Goal: Information Seeking & Learning: Learn about a topic

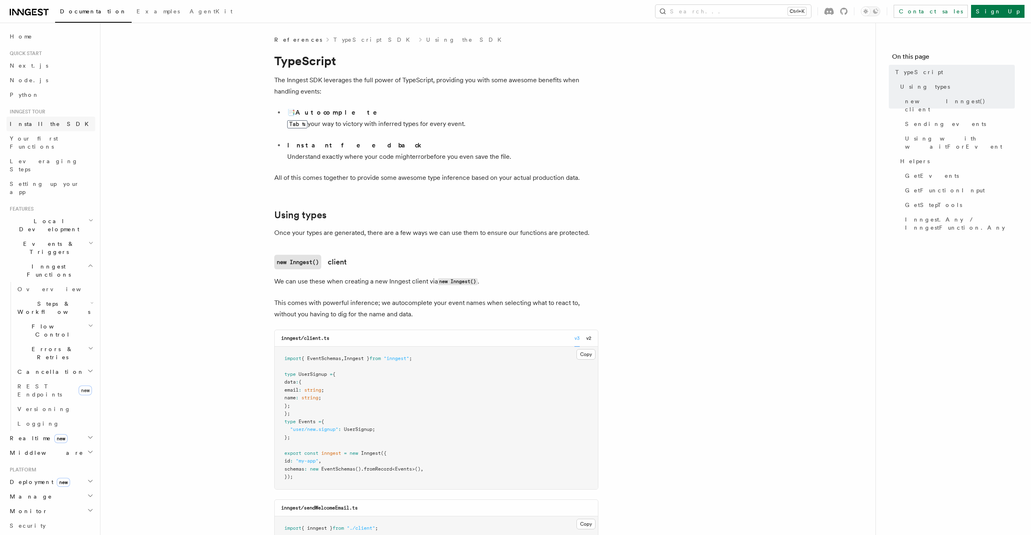
click at [37, 124] on span "Install the SDK" at bounding box center [52, 124] width 84 height 6
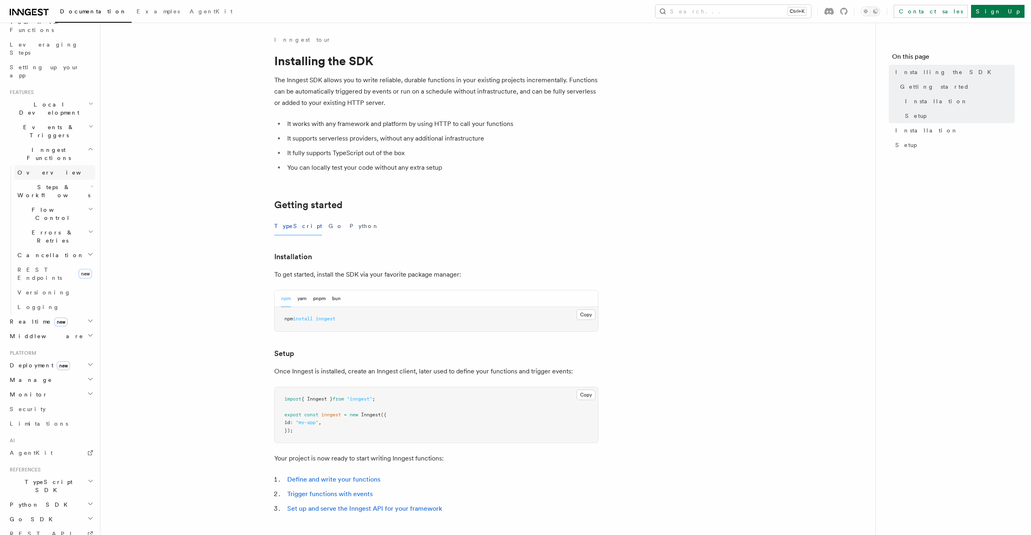
scroll to position [129, 0]
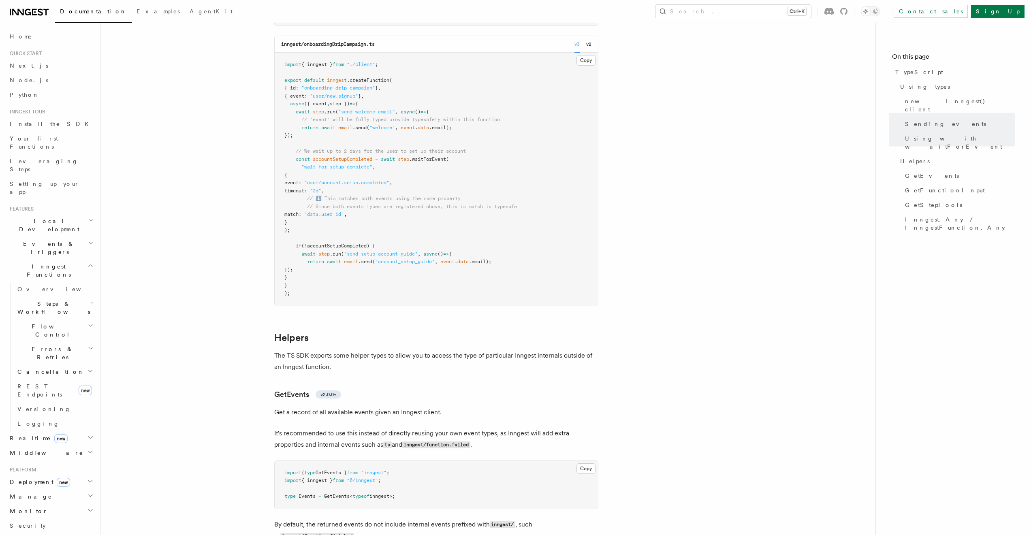
scroll to position [1166, 0]
